Goal: Transaction & Acquisition: Purchase product/service

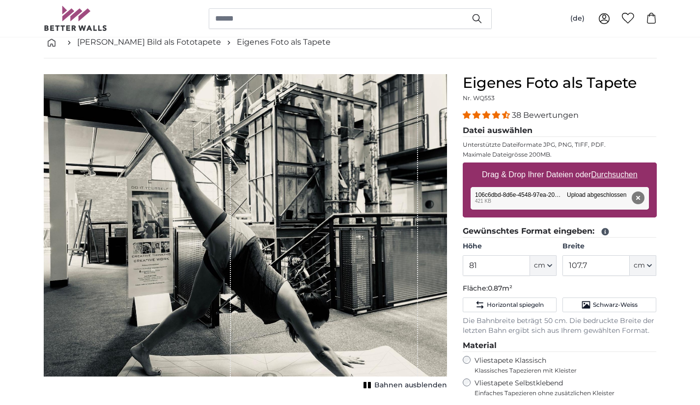
scroll to position [53, 0]
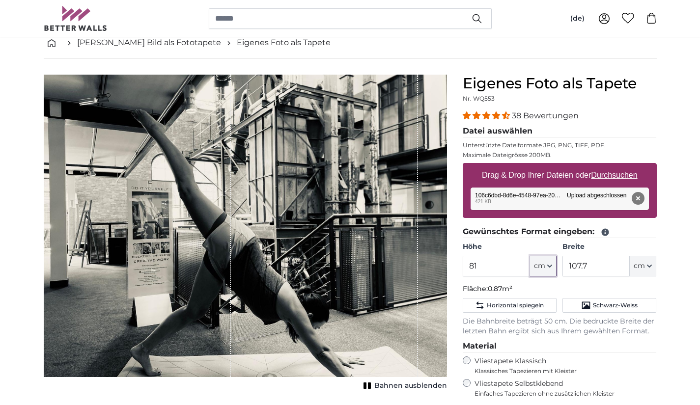
click at [540, 266] on span "cm" at bounding box center [539, 266] width 11 height 10
click at [500, 265] on input "81" at bounding box center [496, 266] width 67 height 21
type input "8"
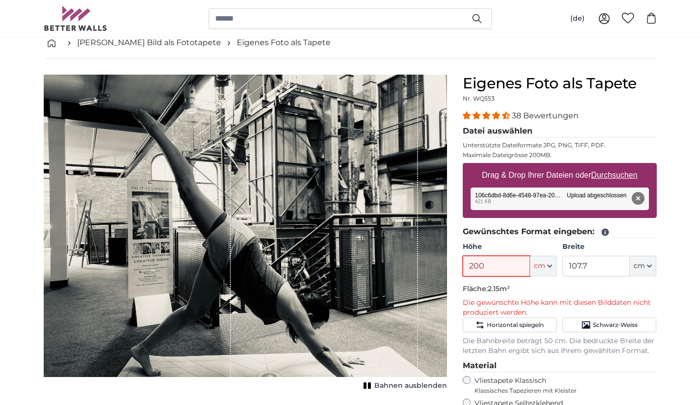
type input "200"
click at [594, 265] on input "107.7" at bounding box center [596, 266] width 67 height 21
type input "1"
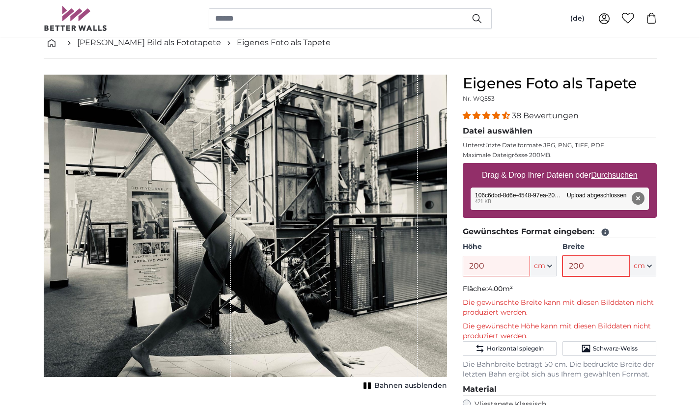
type input "200"
click at [590, 307] on p "Die gewünschte Breite kann mit diesen Bilddaten nicht produziert werden." at bounding box center [560, 308] width 194 height 20
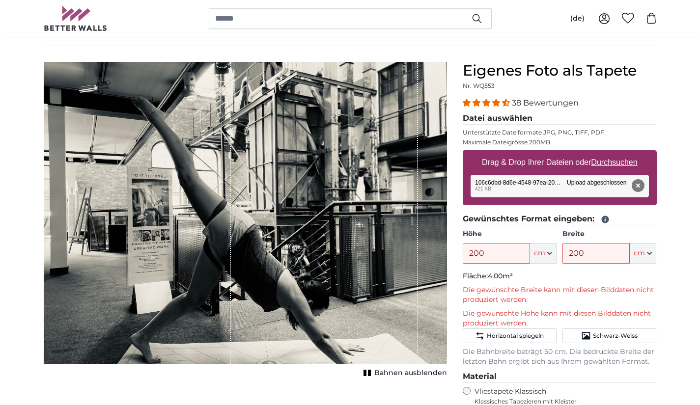
scroll to position [67, 0]
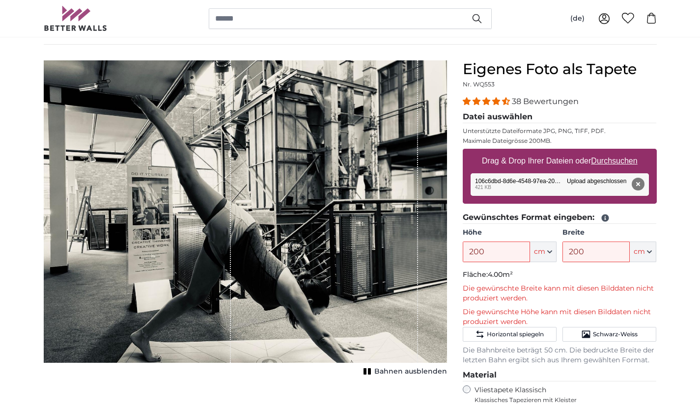
drag, startPoint x: 359, startPoint y: 279, endPoint x: 281, endPoint y: 278, distance: 78.1
click at [281, 278] on div "1 of 1" at bounding box center [324, 211] width 187 height 303
drag, startPoint x: 281, startPoint y: 278, endPoint x: 192, endPoint y: 276, distance: 89.0
click at [192, 276] on div "1 of 1" at bounding box center [245, 211] width 403 height 303
click at [210, 265] on div "1 of 1" at bounding box center [137, 211] width 187 height 303
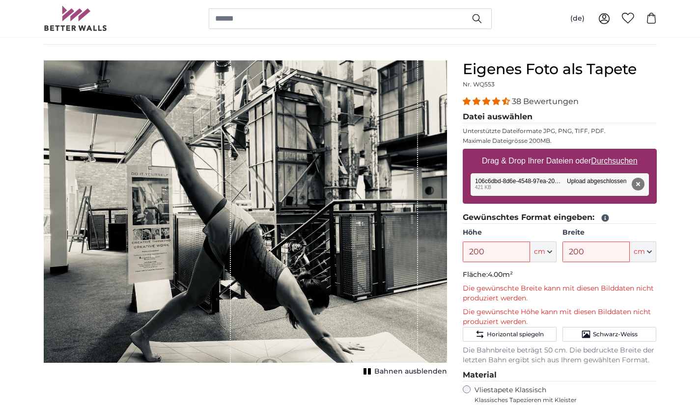
click at [179, 266] on div "1 of 1" at bounding box center [137, 211] width 187 height 303
click at [550, 251] on icon "button" at bounding box center [549, 252] width 5 height 5
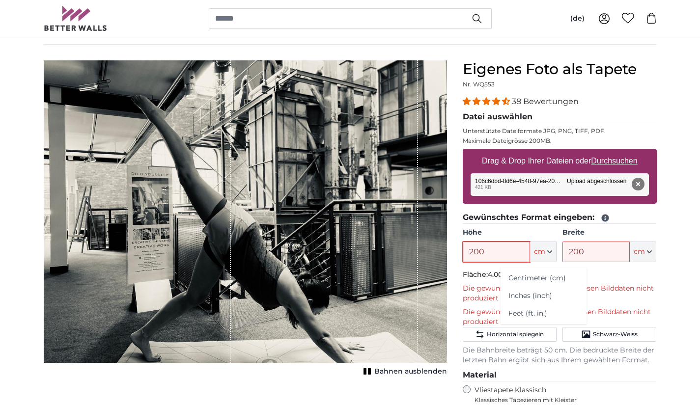
click at [496, 254] on input "200" at bounding box center [496, 252] width 67 height 21
type input "2"
type input "150"
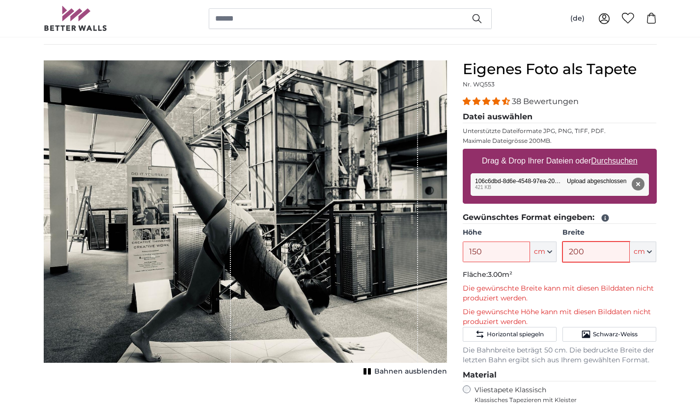
click at [587, 252] on input "200" at bounding box center [596, 252] width 67 height 21
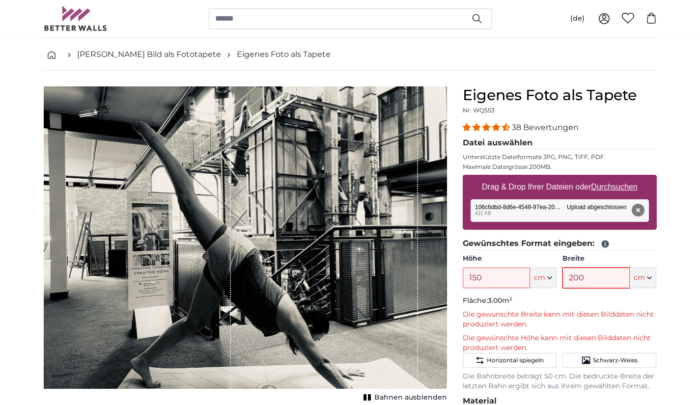
scroll to position [0, 0]
